Goal: Information Seeking & Learning: Find specific fact

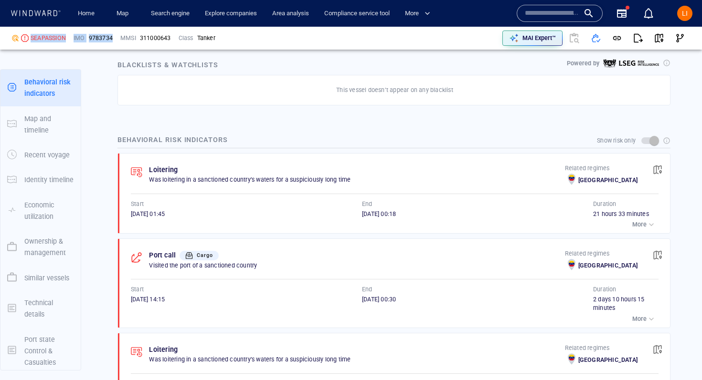
scroll to position [587, 0]
click at [569, 13] on input "text" at bounding box center [552, 13] width 54 height 14
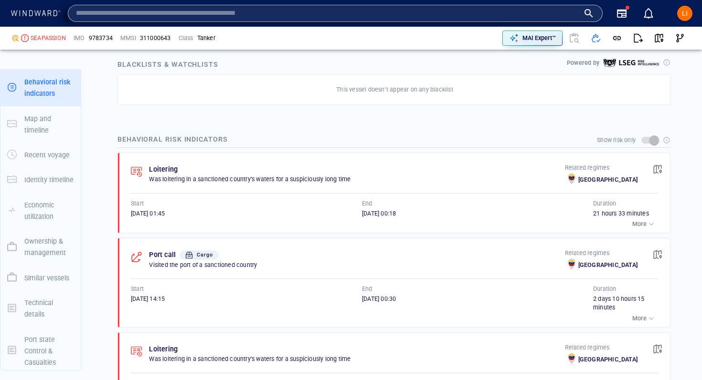
paste input "*******"
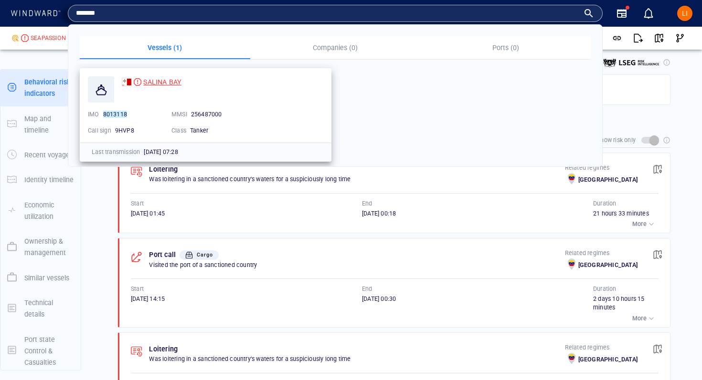
type input "*******"
click at [155, 79] on span "SALINA BAY" at bounding box center [162, 82] width 38 height 8
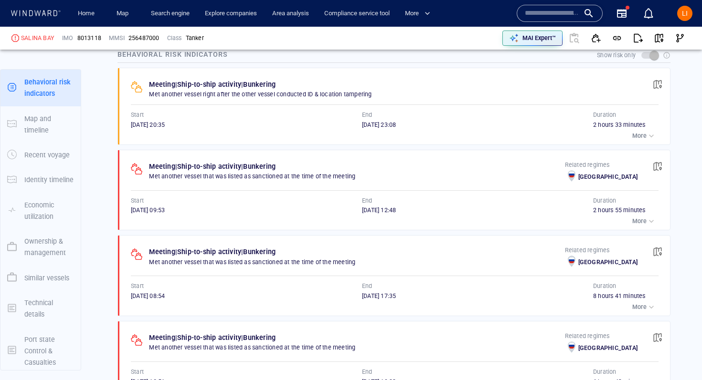
scroll to position [535, 0]
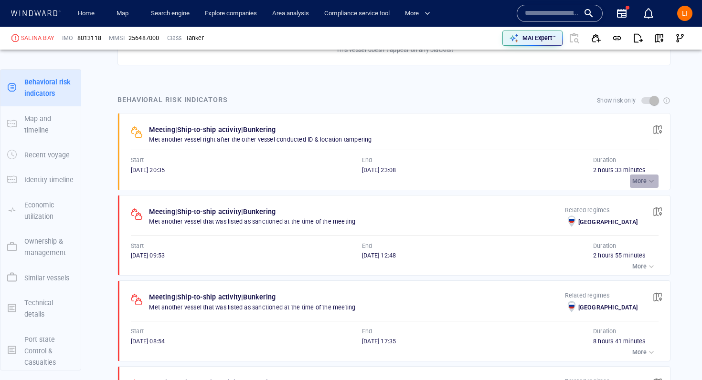
click at [648, 179] on div "button" at bounding box center [651, 182] width 10 height 10
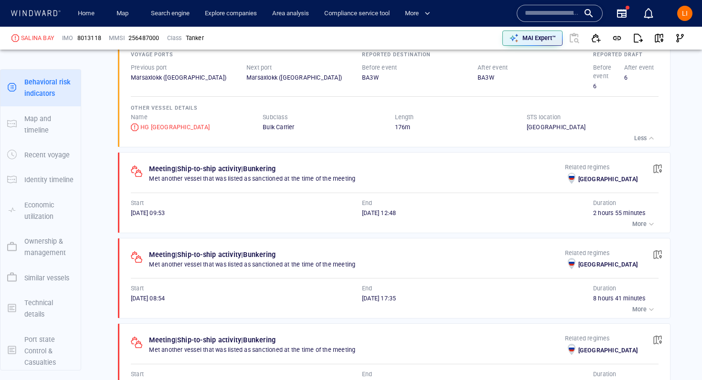
scroll to position [674, 0]
click at [647, 222] on div "button" at bounding box center [651, 224] width 10 height 10
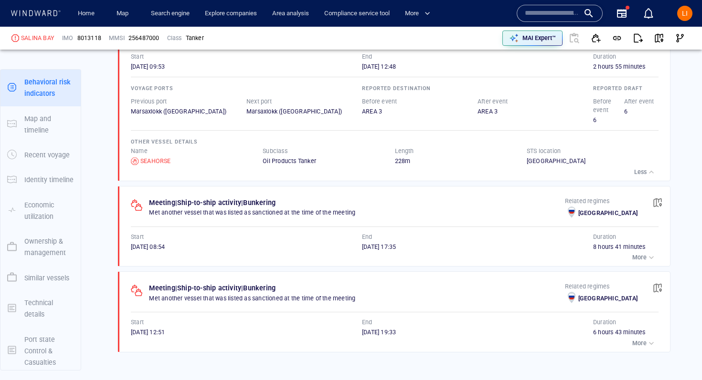
scroll to position [823, 0]
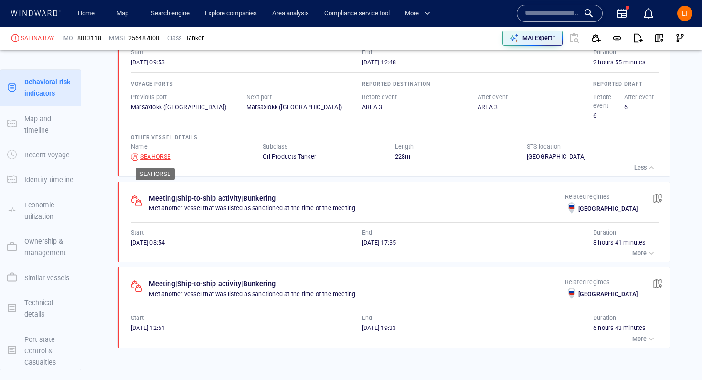
click at [163, 158] on div "SEAHORSE" at bounding box center [155, 157] width 31 height 9
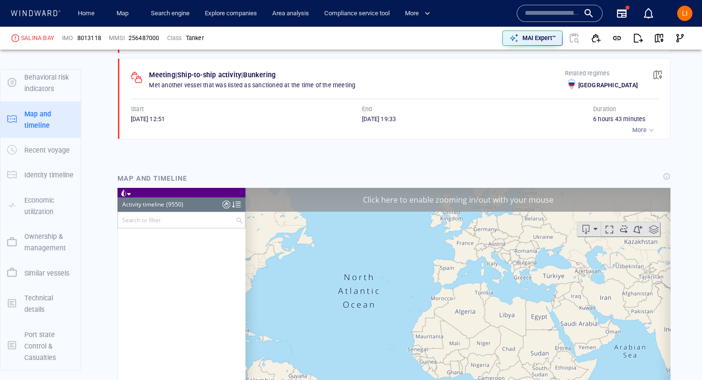
scroll to position [250483, 0]
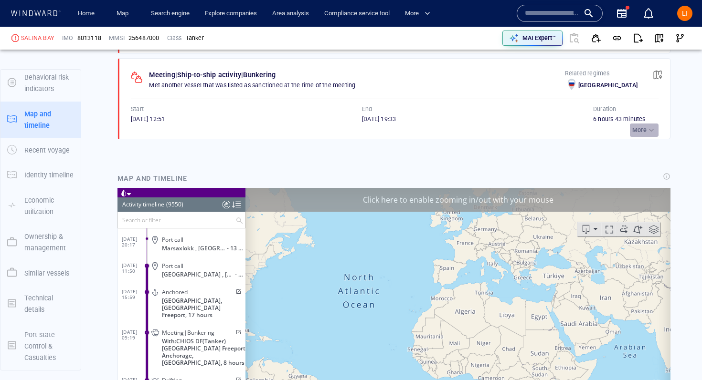
click at [643, 133] on p "More" at bounding box center [639, 130] width 14 height 9
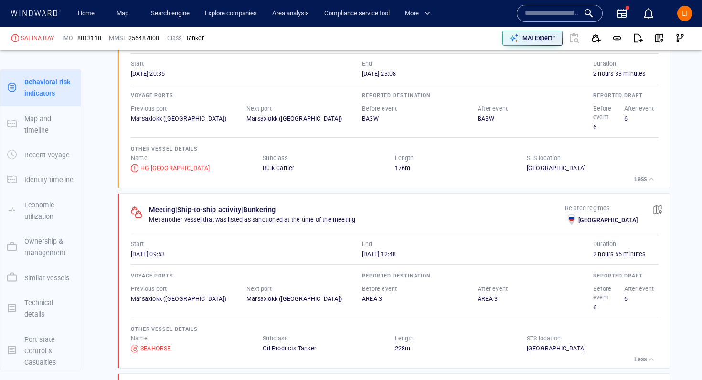
scroll to position [633, 0]
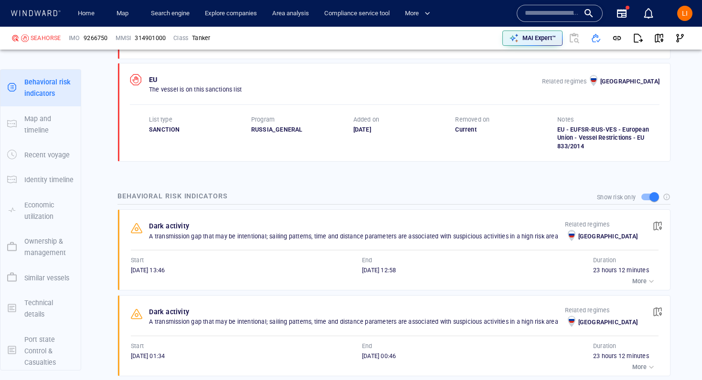
scroll to position [701, 0]
click at [547, 6] on div at bounding box center [560, 13] width 86 height 17
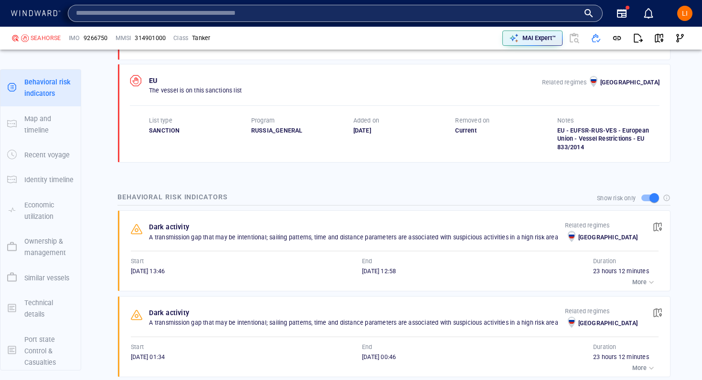
click at [291, 13] on input "text" at bounding box center [327, 13] width 503 height 14
paste input "********"
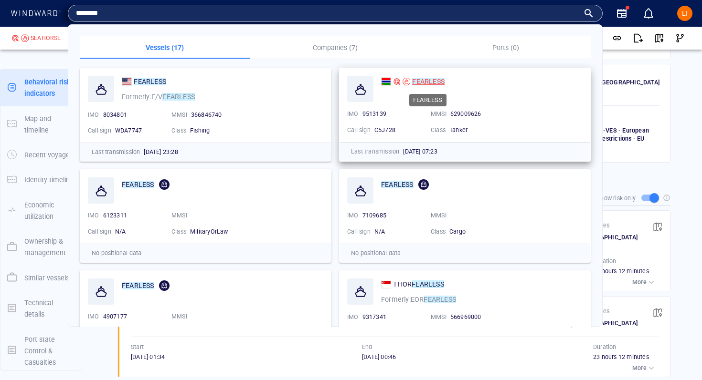
type input "********"
click at [413, 79] on mark "FEARLESS" at bounding box center [428, 82] width 32 height 8
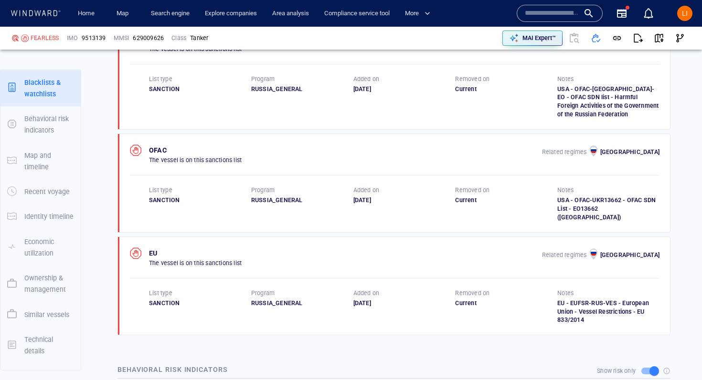
scroll to position [747, 0]
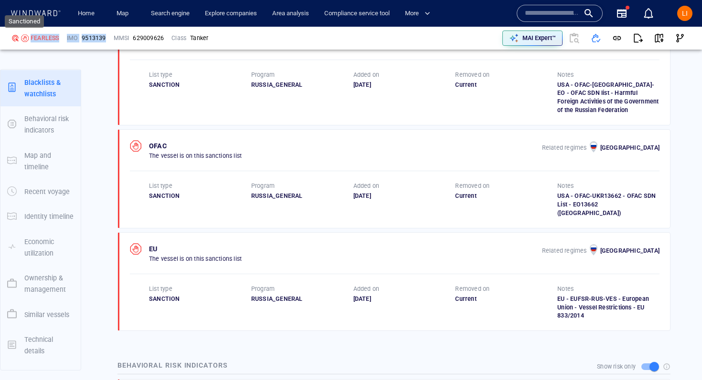
drag, startPoint x: 108, startPoint y: 38, endPoint x: 22, endPoint y: 41, distance: 85.5
click at [22, 41] on div "FEARLESS IMO 9513139 MMSI 629009626 Class Tanker" at bounding box center [180, 38] width 345 height 31
copy div "FEARLESS IMO 9513139"
